Goal: Task Accomplishment & Management: Use online tool/utility

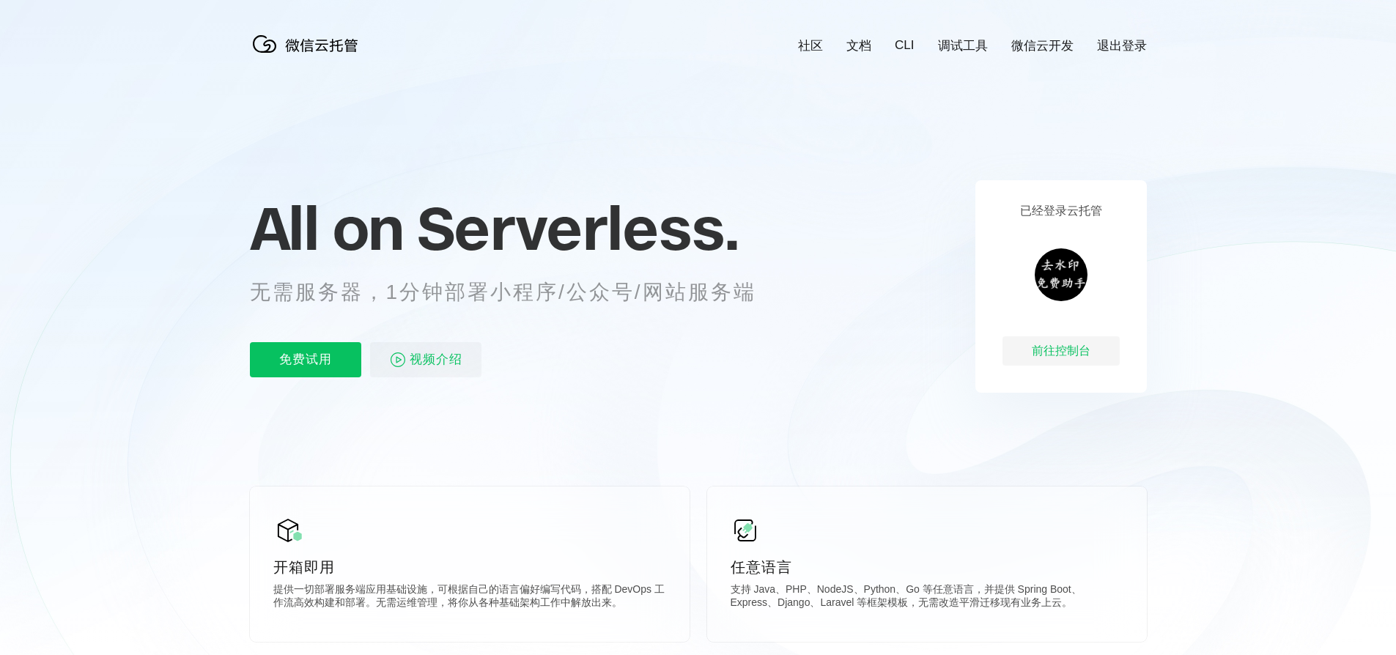
scroll to position [0, 2606]
click at [1026, 352] on div "前往控制台" at bounding box center [1061, 350] width 117 height 29
click at [1014, 349] on div "前往控制台" at bounding box center [1061, 350] width 117 height 29
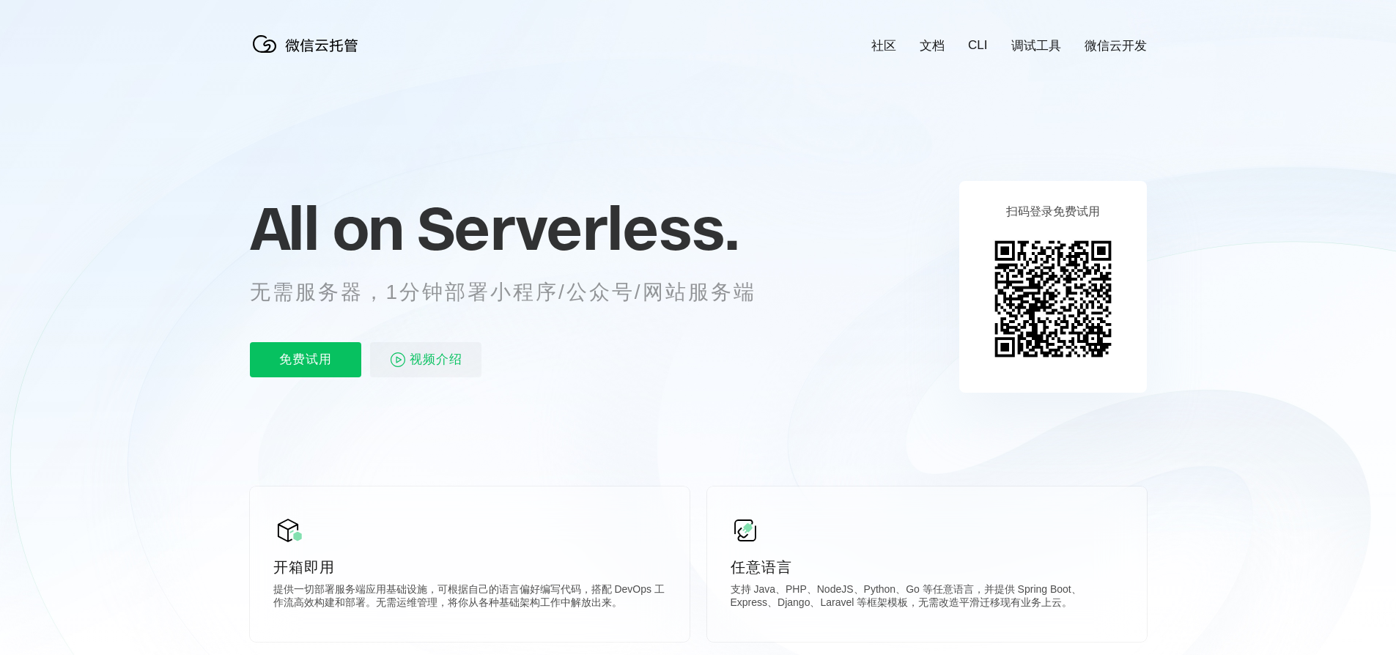
scroll to position [0, 2606]
click at [320, 361] on p "免费试用" at bounding box center [305, 359] width 111 height 35
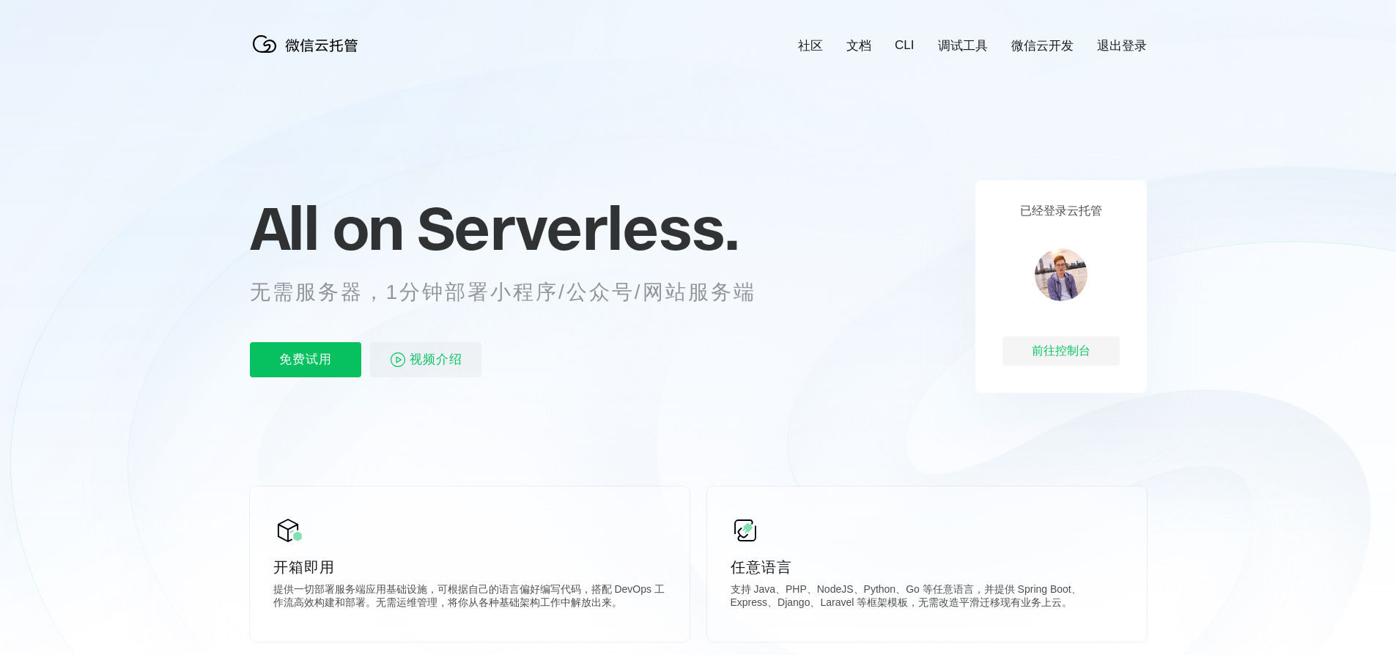
scroll to position [0, 2606]
click at [1053, 348] on div "前往控制台" at bounding box center [1061, 350] width 117 height 29
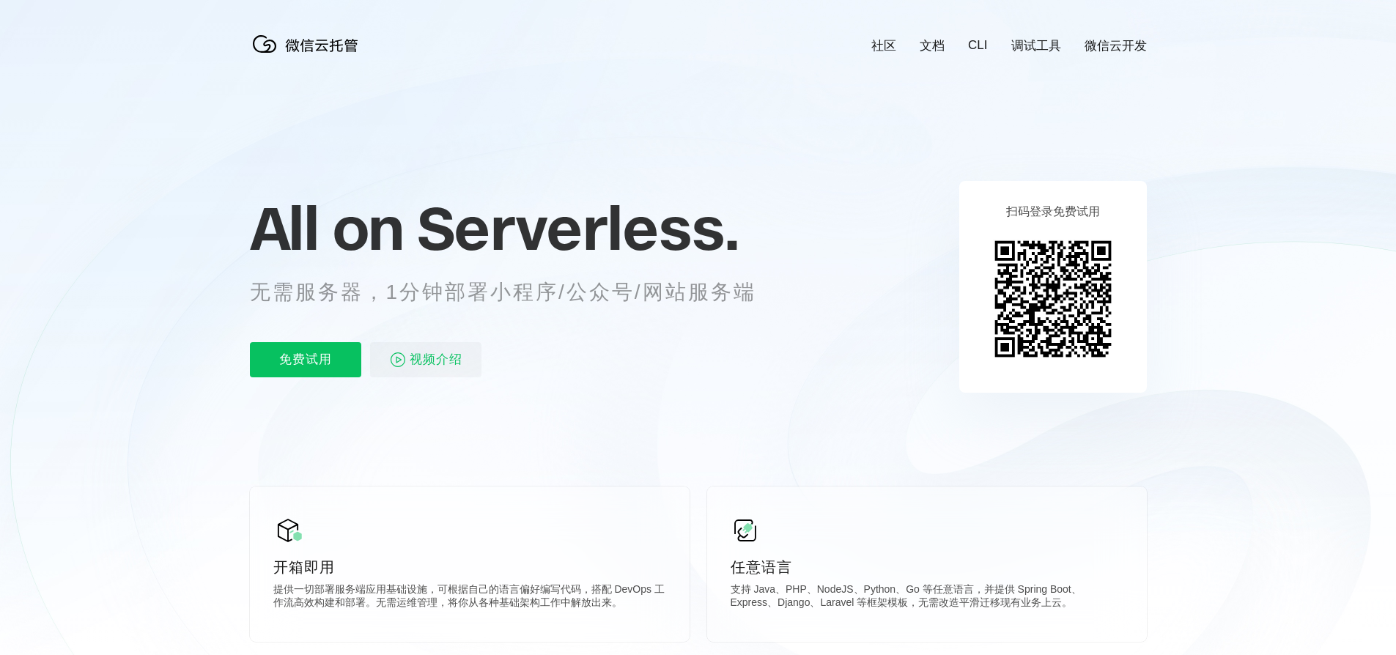
scroll to position [0, 2606]
